Goal: Task Accomplishment & Management: Manage account settings

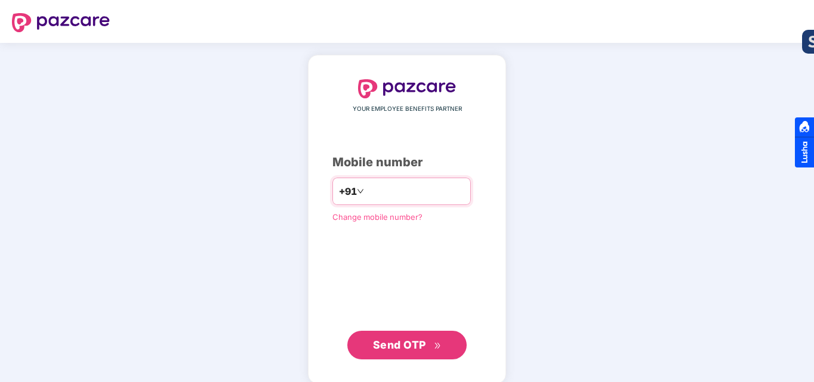
click at [374, 190] on input "number" at bounding box center [415, 191] width 98 height 19
type input "**********"
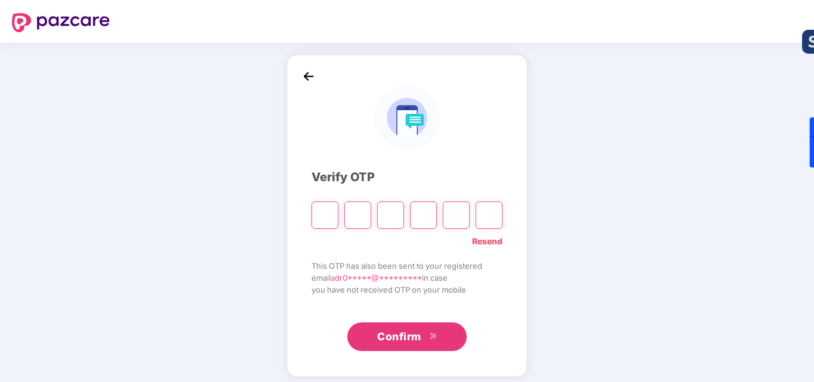
type input "*"
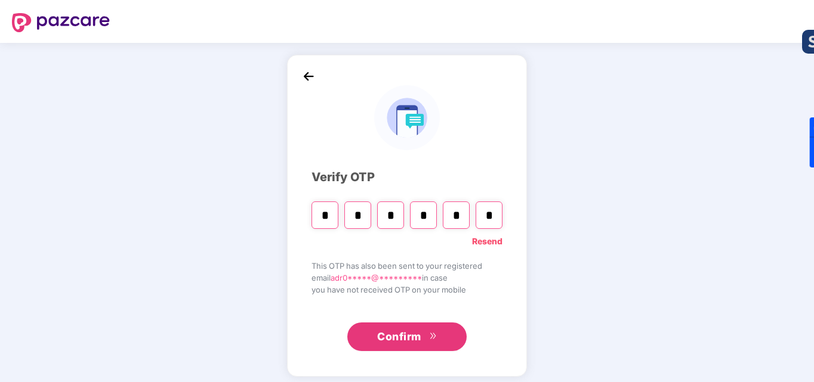
type input "*"
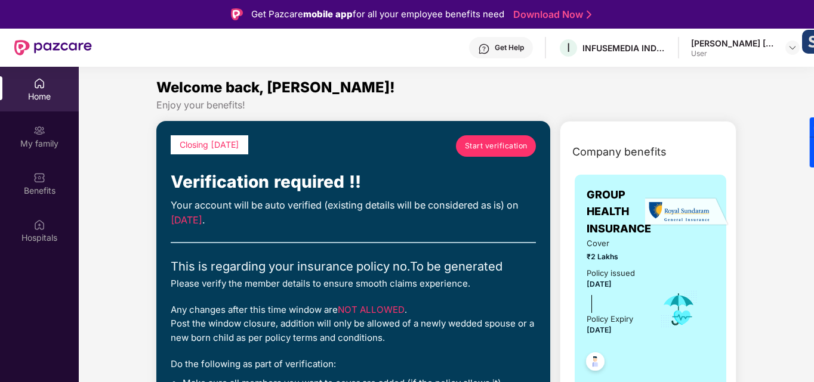
click at [496, 143] on span "Start verification" at bounding box center [496, 145] width 63 height 11
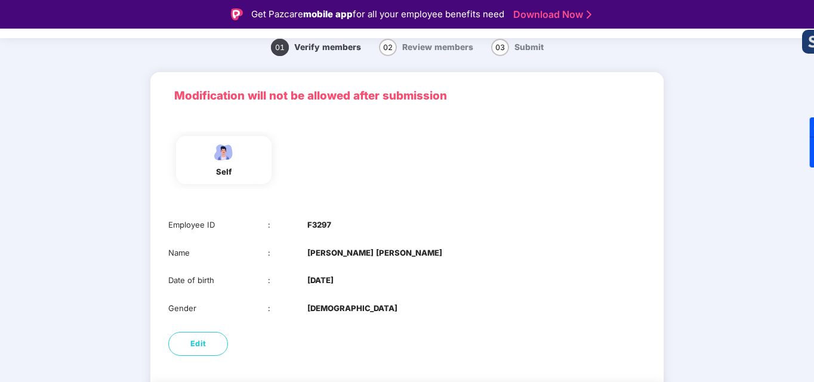
scroll to position [89, 0]
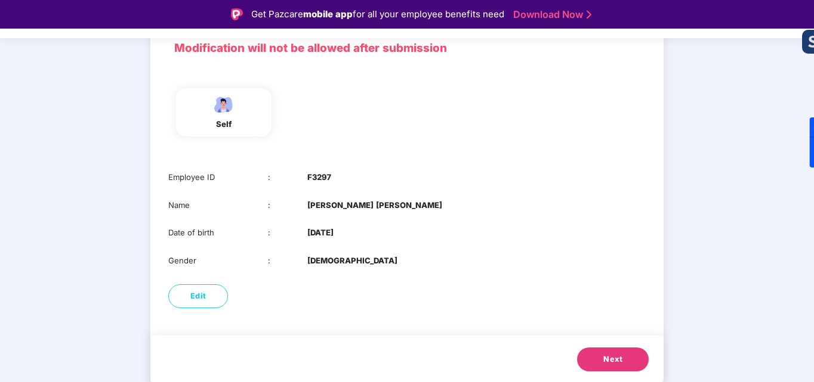
click at [621, 361] on span "Next" at bounding box center [612, 360] width 19 height 12
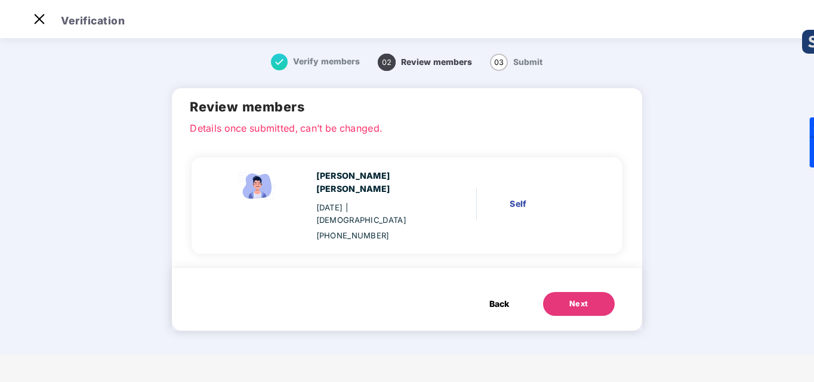
click at [574, 298] on div "Next" at bounding box center [578, 304] width 19 height 12
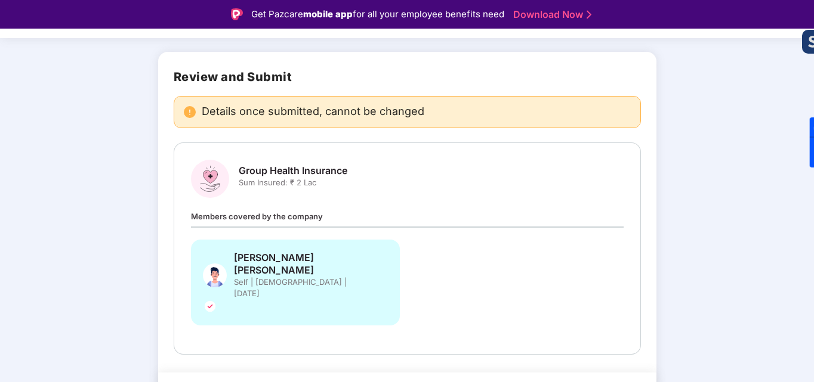
scroll to position [66, 0]
click at [351, 262] on div "[PERSON_NAME] [PERSON_NAME] Self | [DEMOGRAPHIC_DATA] | [DATE]" at bounding box center [295, 282] width 209 height 86
click at [217, 298] on img at bounding box center [210, 305] width 14 height 14
drag, startPoint x: 378, startPoint y: 261, endPoint x: 389, endPoint y: 261, distance: 11.9
click at [389, 261] on div "Adnan Mansoor Shaikh Self | Male | 24 Sept 2002" at bounding box center [295, 282] width 209 height 86
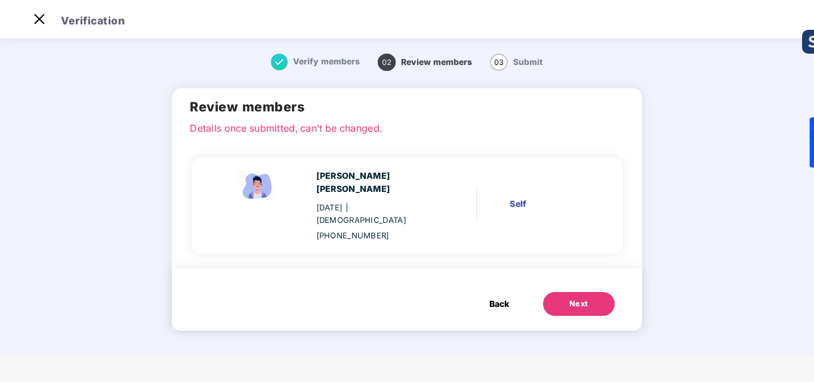
scroll to position [0, 0]
click at [514, 197] on div "Self" at bounding box center [547, 203] width 77 height 13
click at [496, 298] on span "Back" at bounding box center [499, 304] width 20 height 13
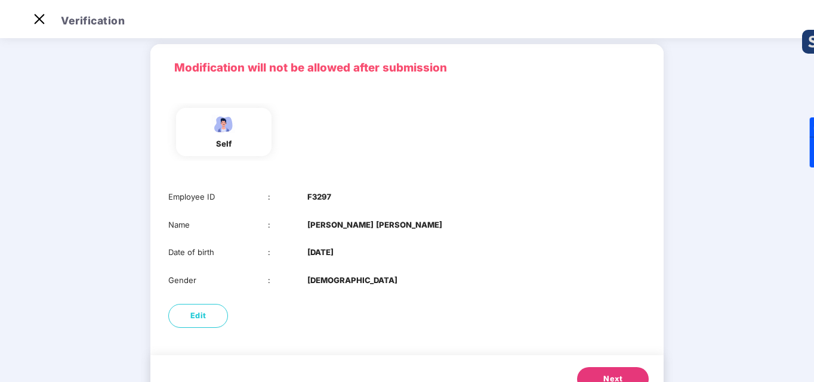
scroll to position [89, 0]
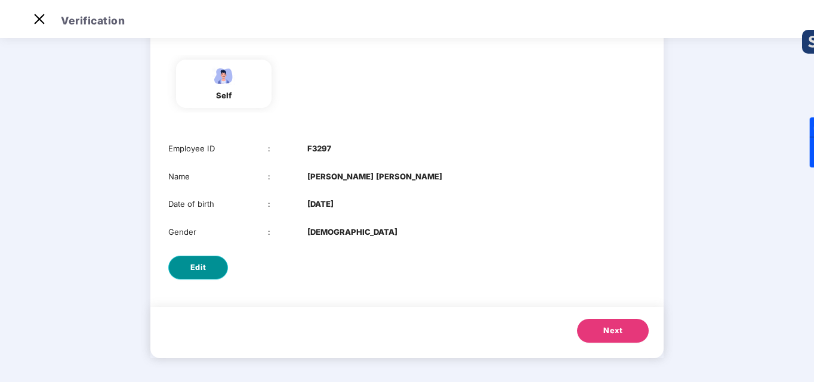
click at [212, 278] on button "Edit" at bounding box center [198, 268] width 60 height 24
select select "****"
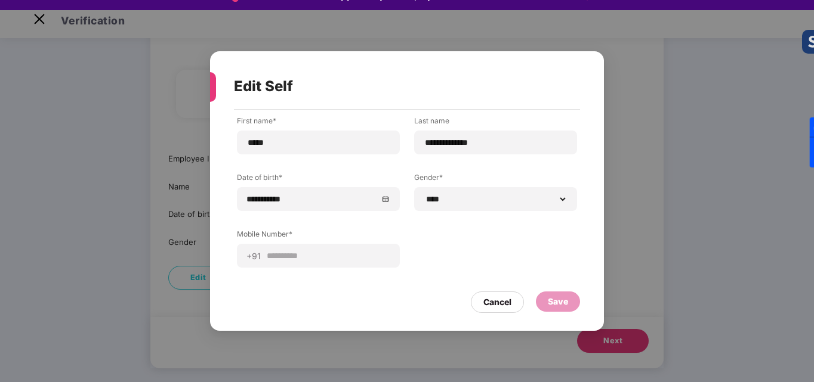
scroll to position [29, 0]
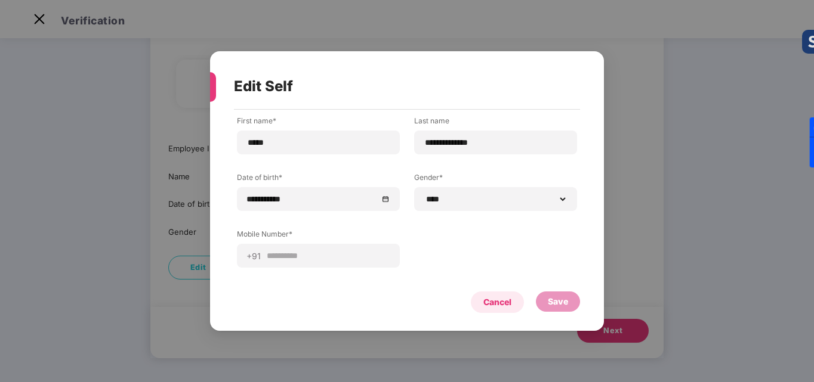
click at [502, 308] on div "Cancel" at bounding box center [497, 302] width 28 height 13
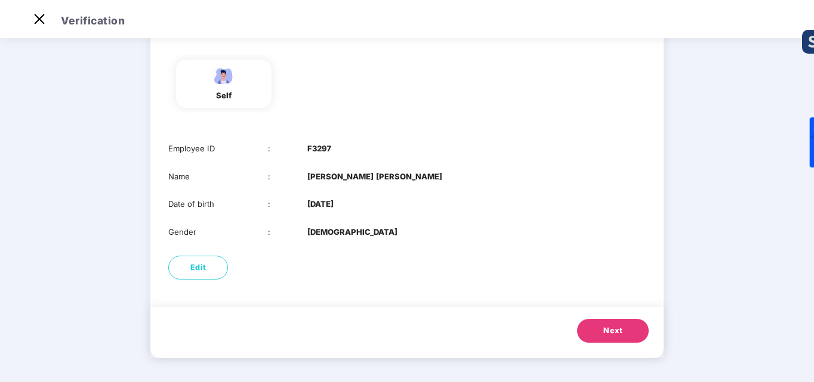
click at [610, 330] on span "Next" at bounding box center [612, 331] width 19 height 12
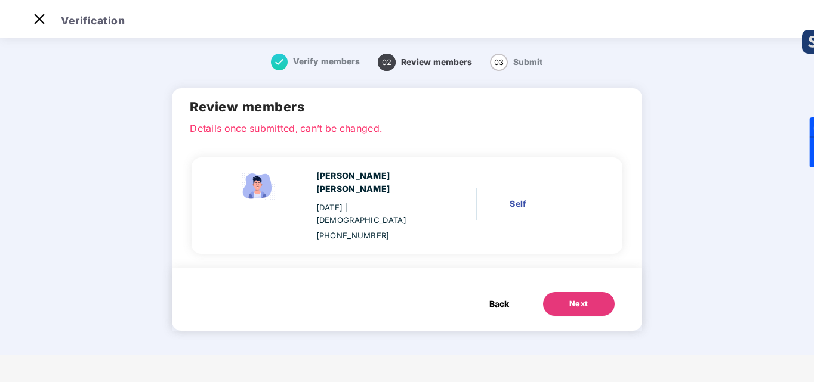
scroll to position [0, 0]
click at [573, 292] on button "Next" at bounding box center [579, 304] width 72 height 24
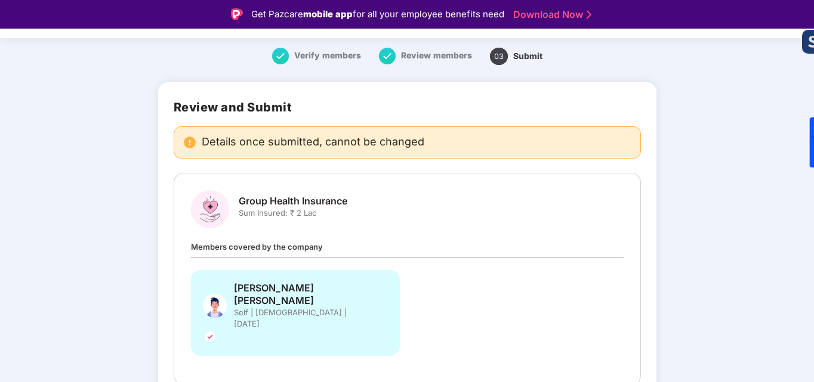
scroll to position [66, 0]
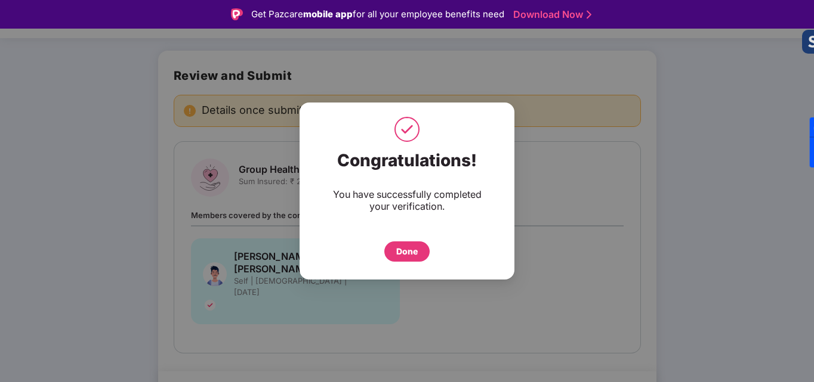
click at [414, 253] on div "Done" at bounding box center [406, 251] width 21 height 13
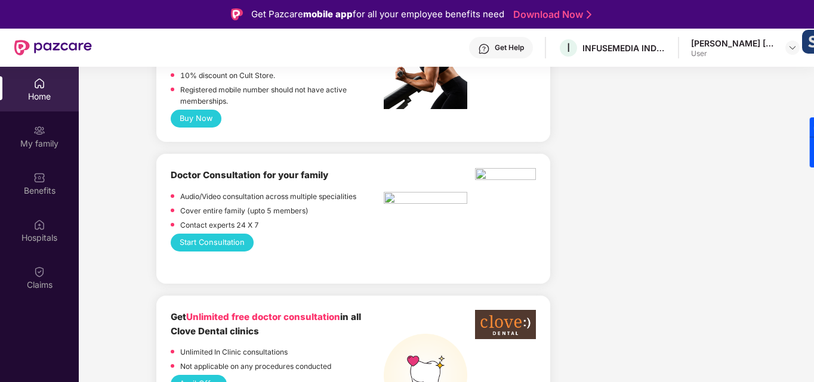
scroll to position [596, 0]
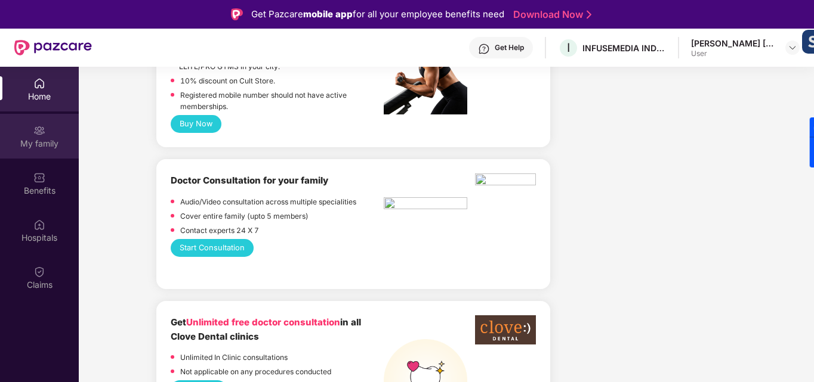
click at [47, 149] on div "My family" at bounding box center [39, 144] width 79 height 12
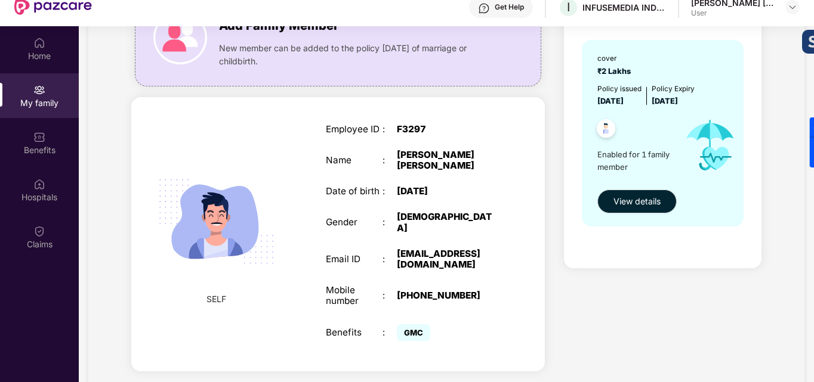
scroll to position [60, 0]
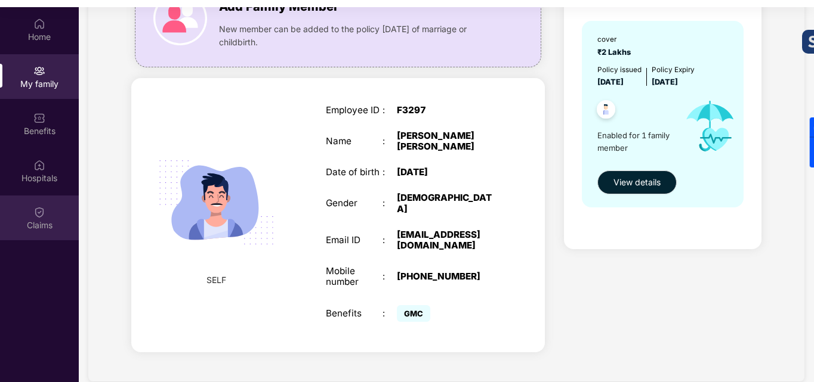
click at [57, 202] on div "Claims" at bounding box center [39, 218] width 79 height 45
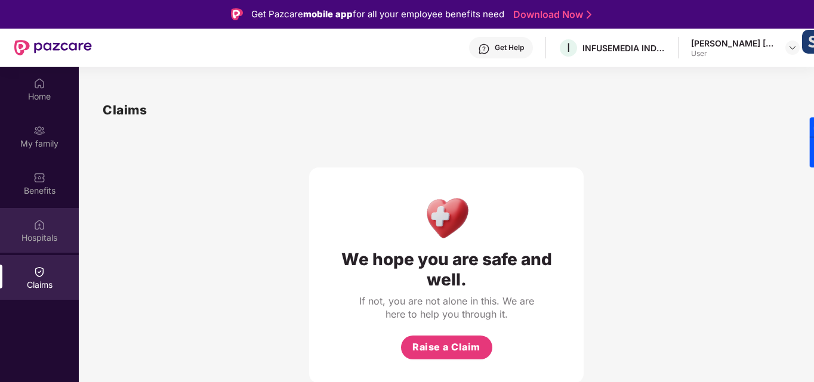
click at [47, 227] on div "Hospitals" at bounding box center [39, 230] width 79 height 45
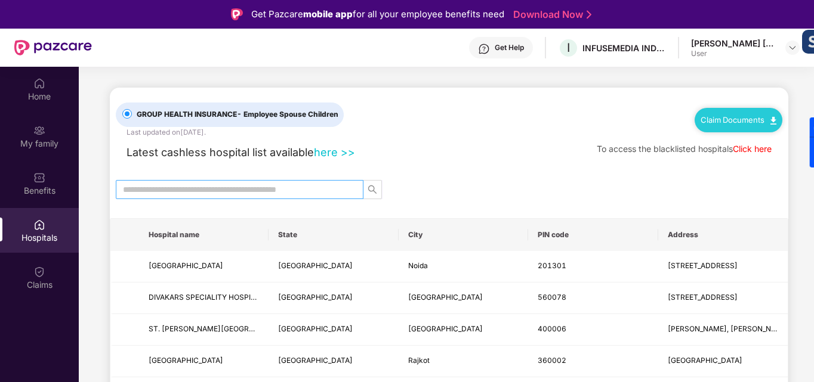
click at [144, 183] on span at bounding box center [240, 189] width 248 height 19
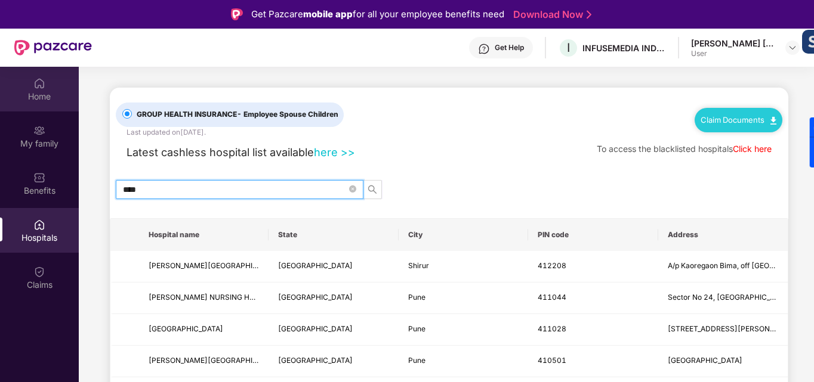
type input "****"
click at [24, 81] on div "Home" at bounding box center [39, 89] width 79 height 45
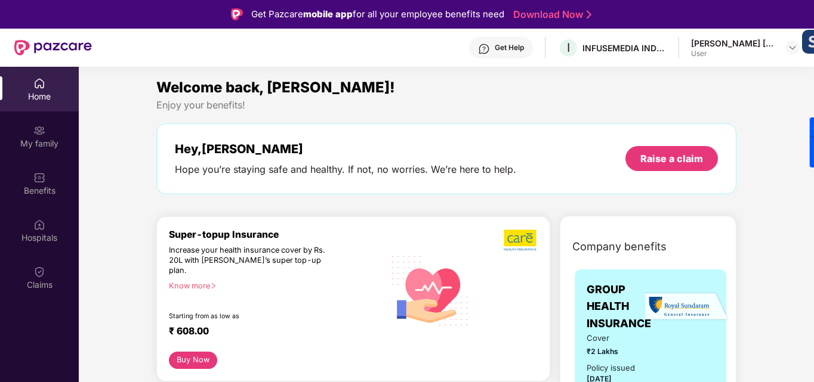
drag, startPoint x: 768, startPoint y: 45, endPoint x: 776, endPoint y: 50, distance: 9.1
click at [768, 45] on div "[PERSON_NAME] [PERSON_NAME]" at bounding box center [732, 43] width 83 height 11
click at [793, 48] on img at bounding box center [792, 48] width 10 height 10
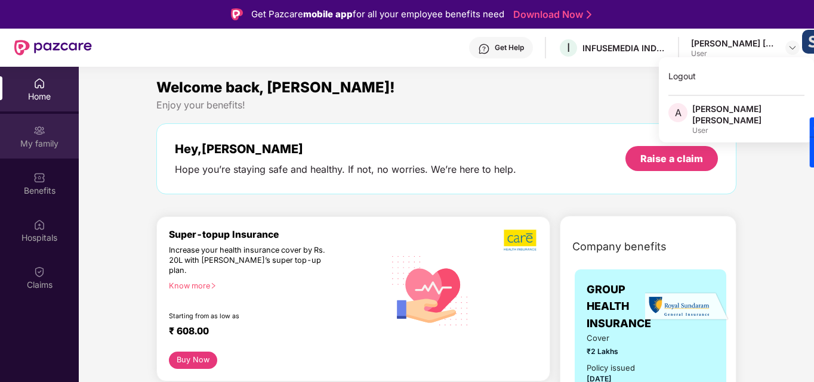
click at [41, 141] on div "My family" at bounding box center [39, 144] width 79 height 12
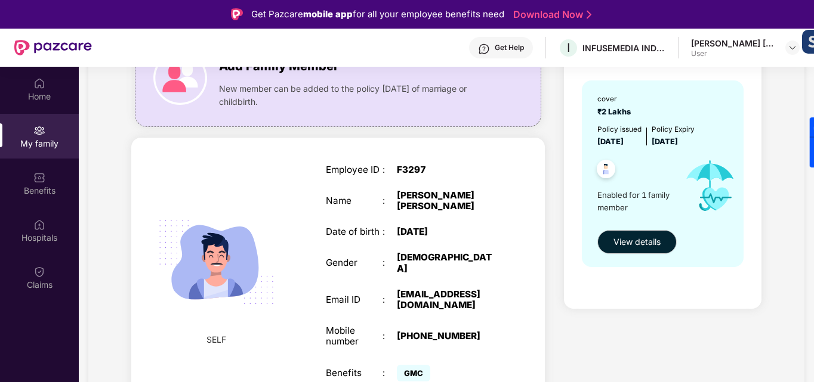
scroll to position [60, 0]
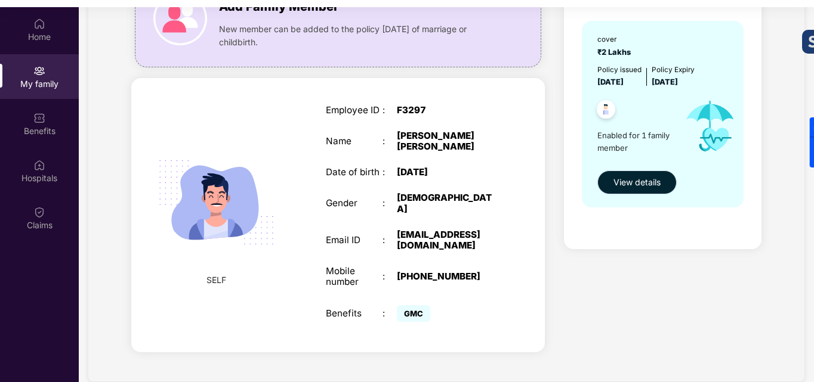
click at [622, 181] on span "View details" at bounding box center [636, 182] width 47 height 13
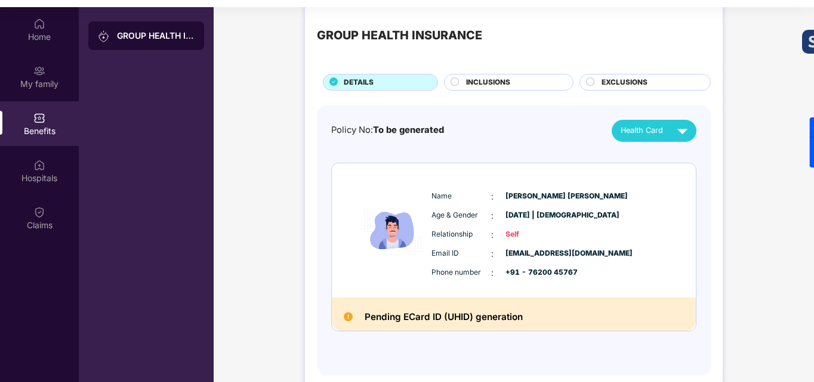
scroll to position [35, 0]
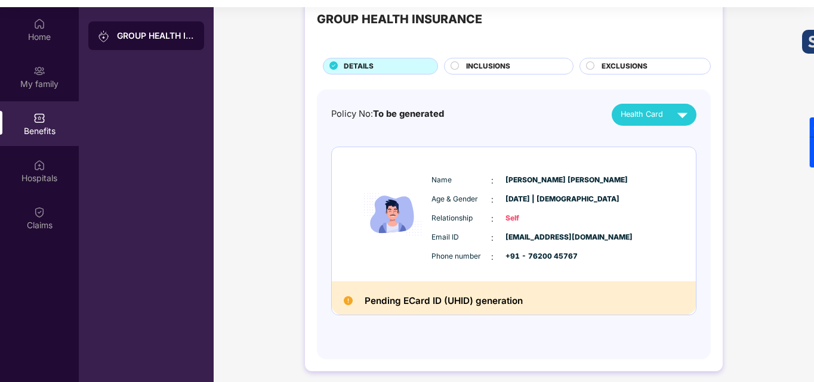
click at [472, 297] on h2 "Pending ECard ID (UHID) generation" at bounding box center [443, 301] width 158 height 16
click at [494, 69] on span "INCLUSIONS" at bounding box center [488, 66] width 44 height 11
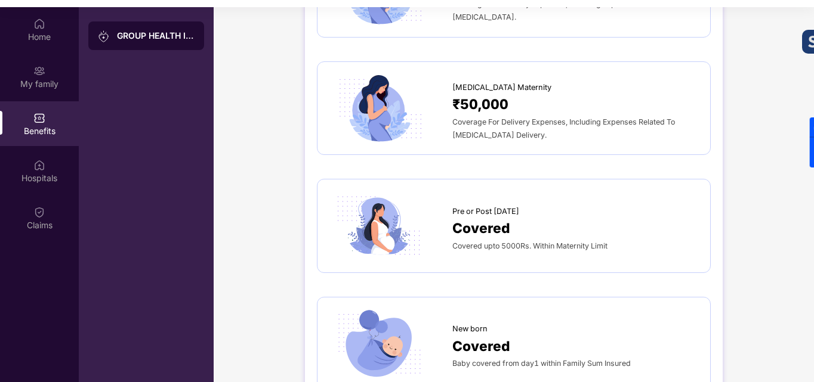
scroll to position [1467, 0]
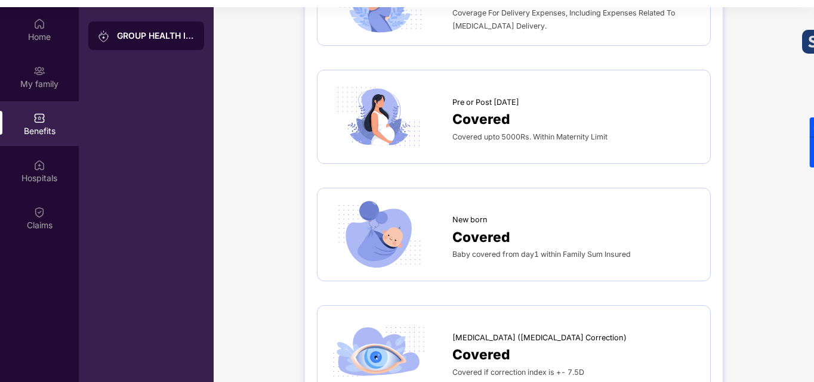
click at [484, 109] on span "Covered" at bounding box center [481, 119] width 58 height 21
click at [482, 109] on span "Covered" at bounding box center [481, 119] width 58 height 21
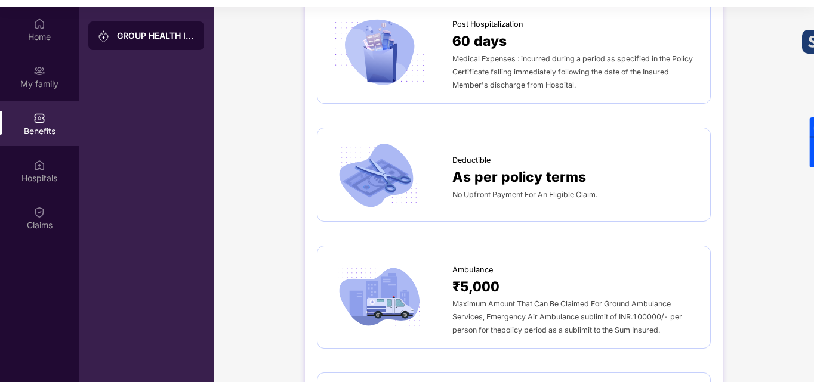
scroll to position [632, 0]
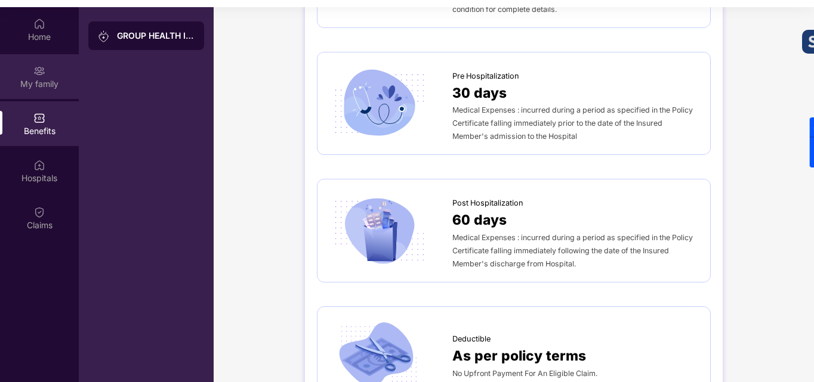
click at [48, 81] on div "My family" at bounding box center [39, 84] width 79 height 12
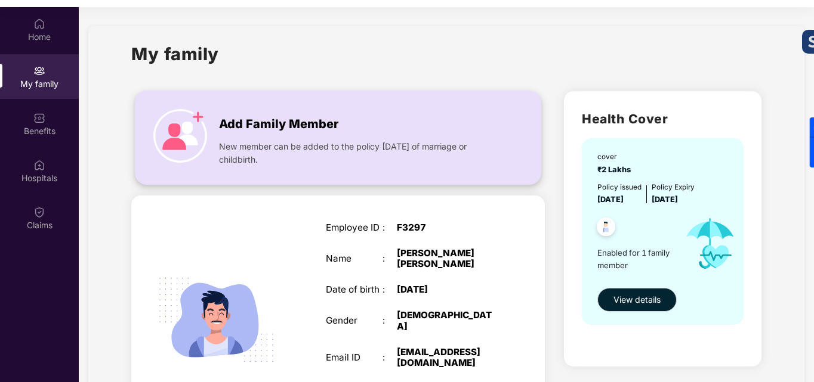
click at [453, 142] on span "New member can be added to the policy [DATE] of marriage or childbirth." at bounding box center [357, 153] width 277 height 26
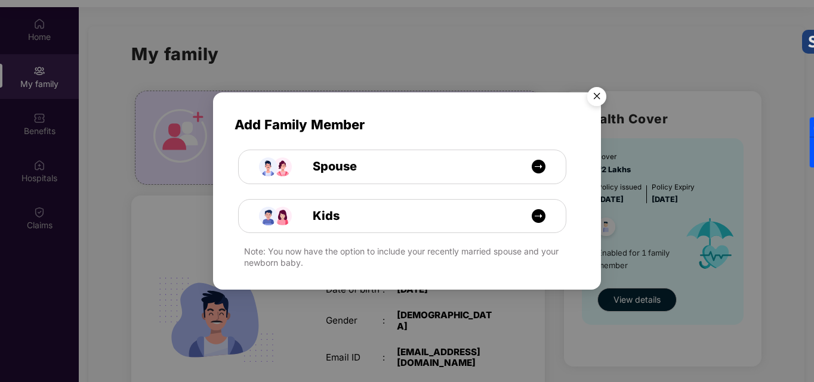
click at [589, 86] on img "Close" at bounding box center [596, 98] width 33 height 33
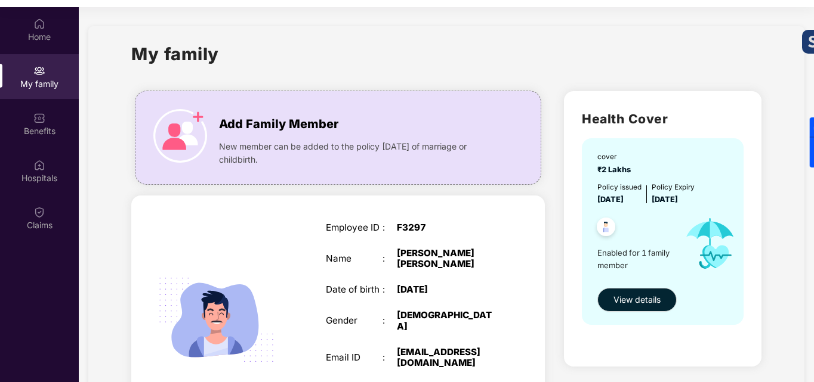
click at [592, 96] on body "Get Pazcare mobile app for all your employee benefits need Download Now Get Hel…" at bounding box center [407, 131] width 814 height 382
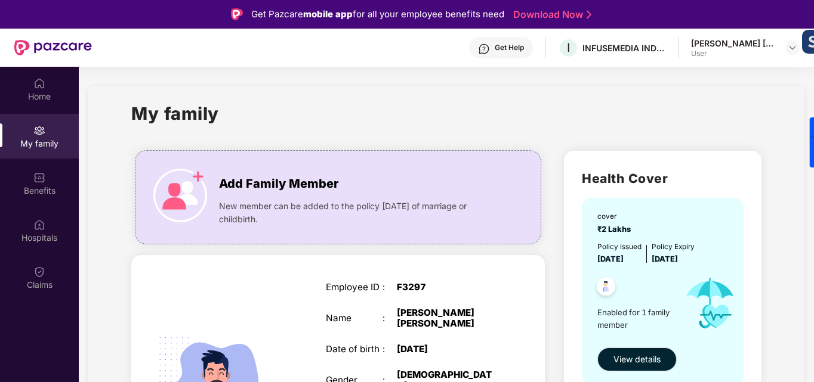
click at [778, 45] on div "[PERSON_NAME] [PERSON_NAME] User" at bounding box center [745, 48] width 109 height 21
click at [787, 50] on div at bounding box center [792, 48] width 14 height 14
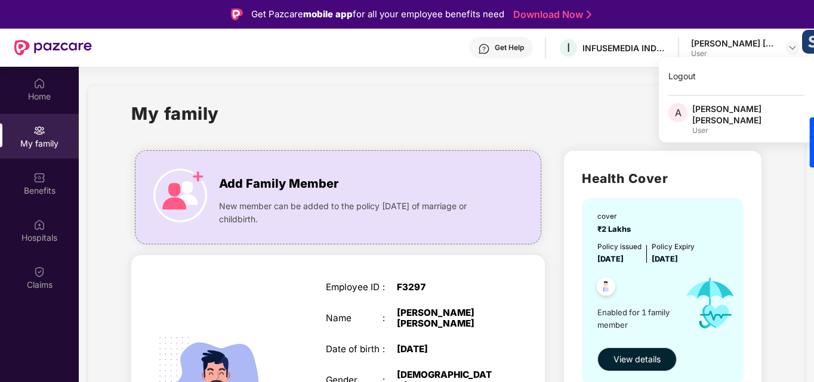
click at [726, 110] on div "[PERSON_NAME] [PERSON_NAME]" at bounding box center [748, 114] width 112 height 23
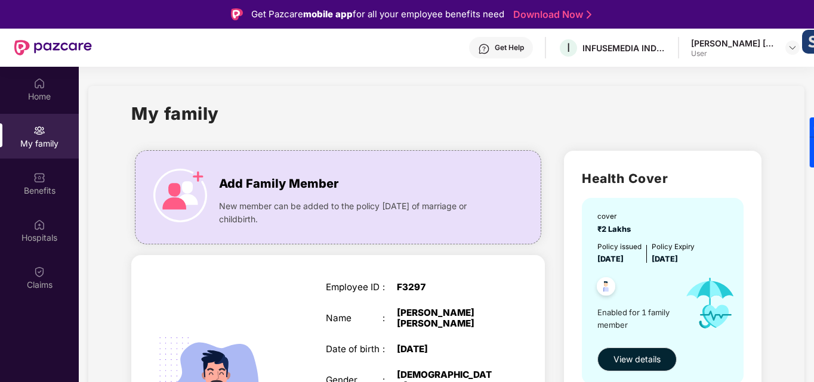
drag, startPoint x: 767, startPoint y: 39, endPoint x: 756, endPoint y: 41, distance: 10.9
click at [766, 39] on div "[PERSON_NAME] [PERSON_NAME]" at bounding box center [732, 43] width 83 height 11
click at [786, 49] on div at bounding box center [792, 48] width 14 height 14
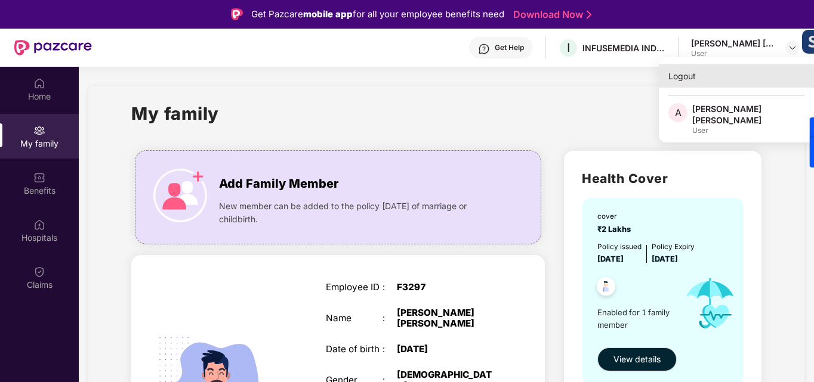
click at [684, 69] on div "Logout" at bounding box center [735, 75] width 155 height 23
